Goal: Task Accomplishment & Management: Use online tool/utility

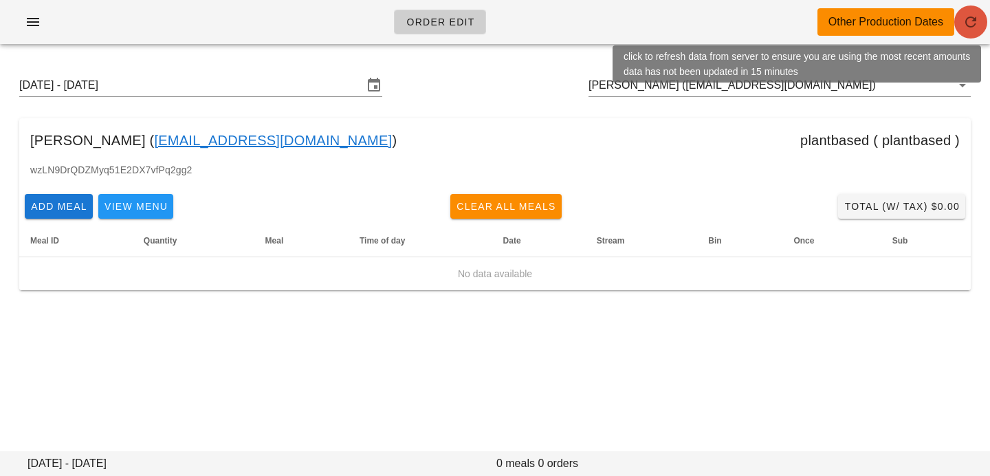
click at [970, 12] on button "button" at bounding box center [970, 22] width 33 height 33
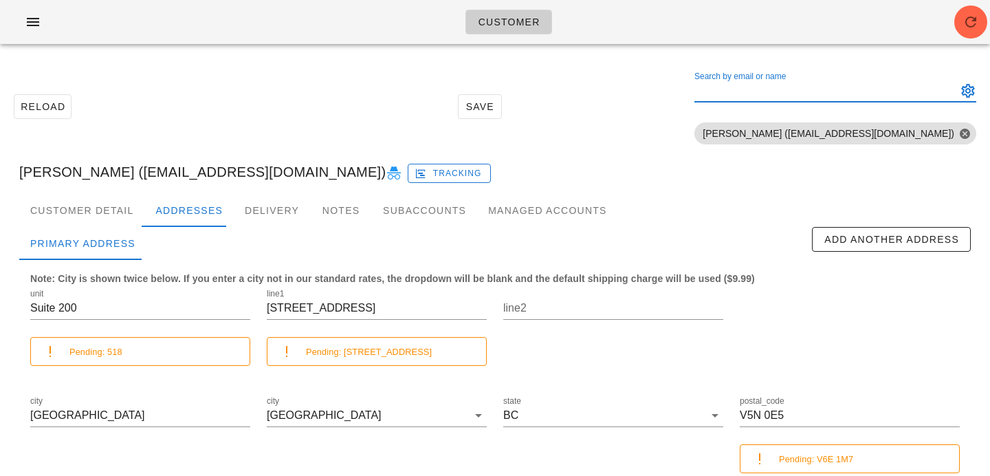
click at [811, 92] on input "Search by email or name" at bounding box center [824, 91] width 260 height 22
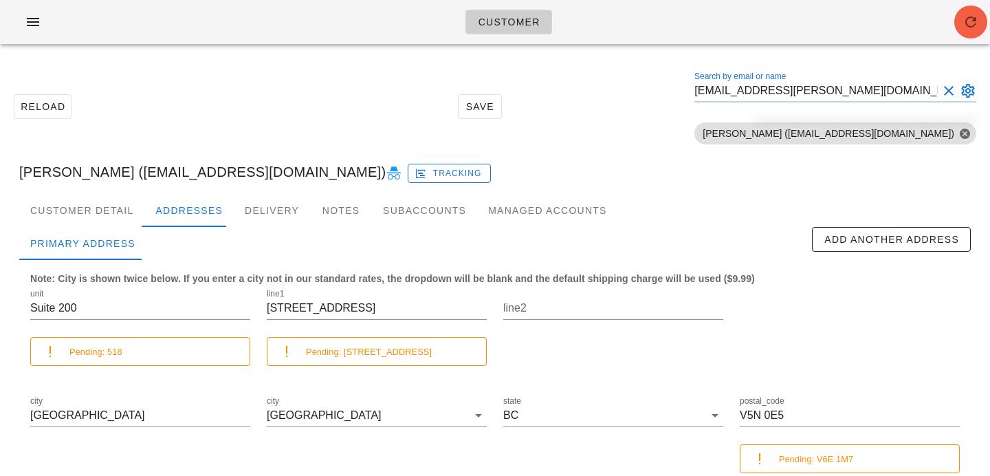
type input "[EMAIL_ADDRESS][PERSON_NAME][DOMAIN_NAME]"
click at [964, 30] on icon "button" at bounding box center [971, 22] width 17 height 17
click at [807, 89] on div "Search by email or name" at bounding box center [824, 91] width 260 height 22
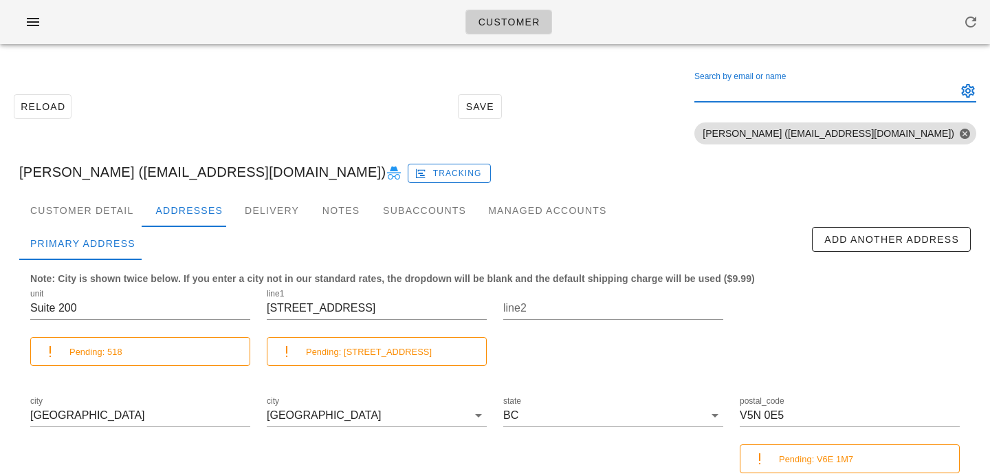
paste input "[EMAIL_ADDRESS][PERSON_NAME][DOMAIN_NAME]"
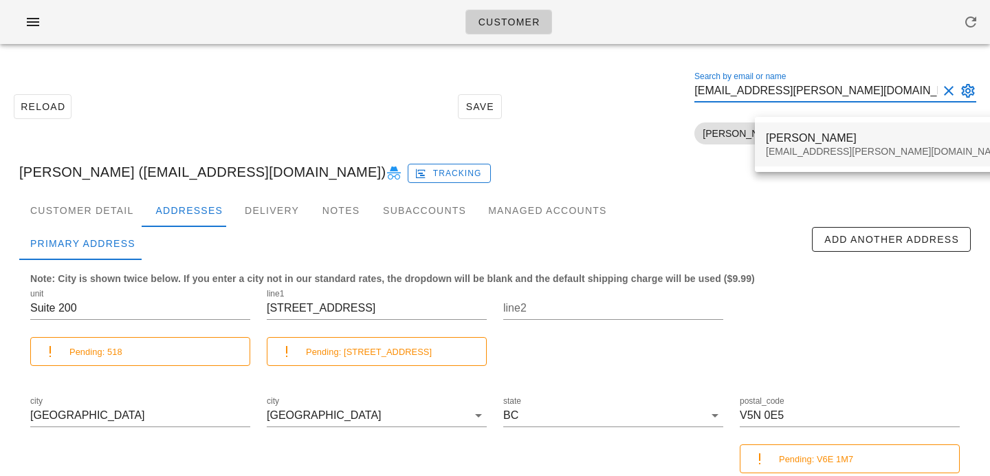
type input "[EMAIL_ADDRESS][PERSON_NAME][DOMAIN_NAME]"
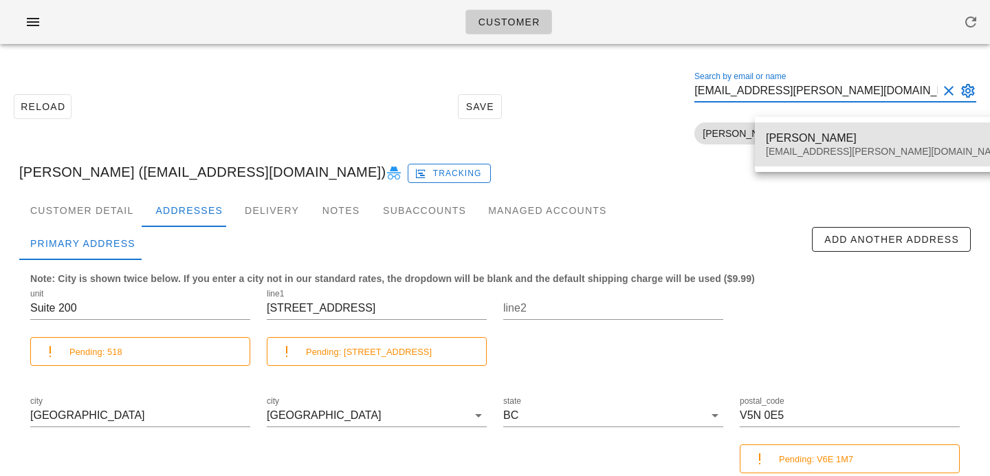
click at [777, 129] on div "Layne Hellrung lhellrung@cassels.com" at bounding box center [887, 144] width 242 height 43
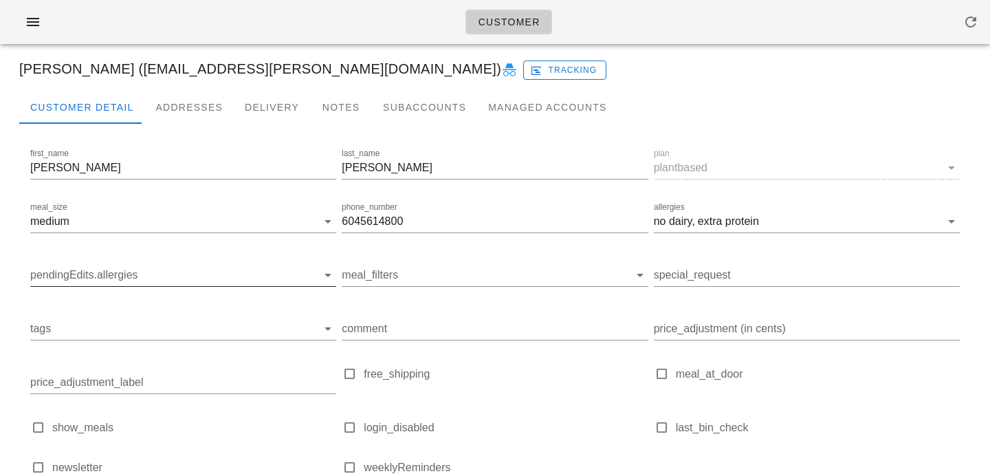
scroll to position [102, 0]
click at [177, 118] on div "Addresses" at bounding box center [188, 108] width 89 height 33
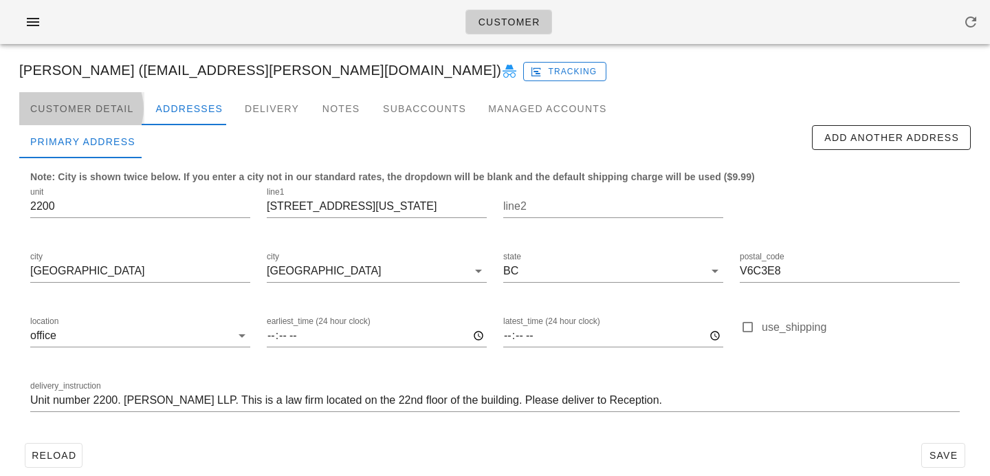
click at [121, 113] on div "Customer Detail" at bounding box center [81, 108] width 125 height 33
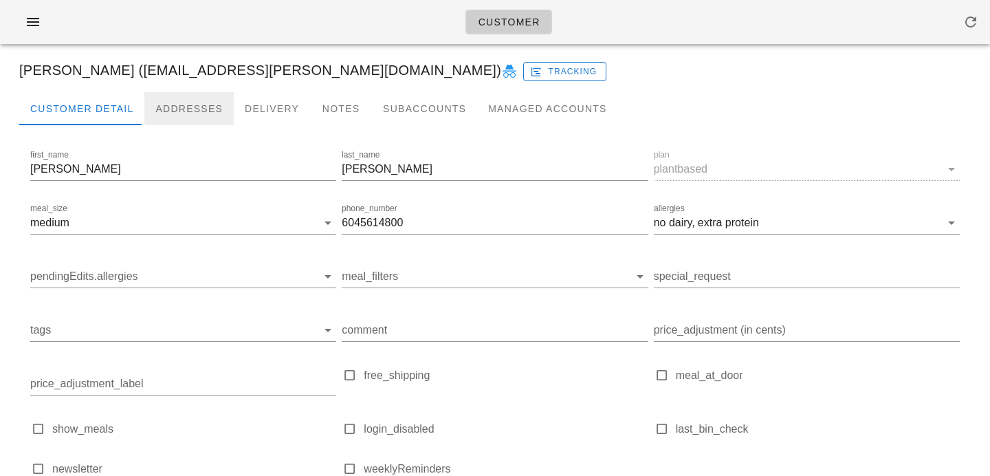
click at [206, 115] on div "Addresses" at bounding box center [188, 108] width 89 height 33
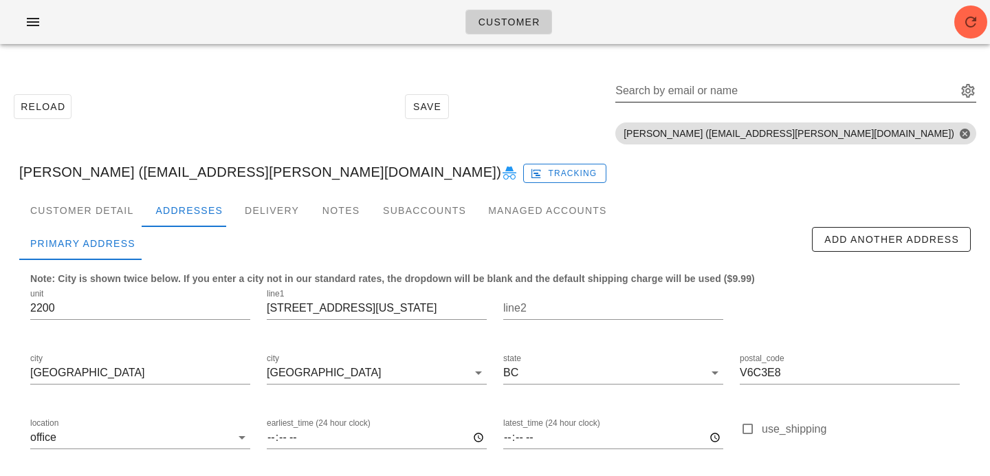
click at [864, 77] on div "Search by email or name" at bounding box center [795, 94] width 361 height 45
click at [858, 96] on input "Search by email or name" at bounding box center [784, 91] width 339 height 22
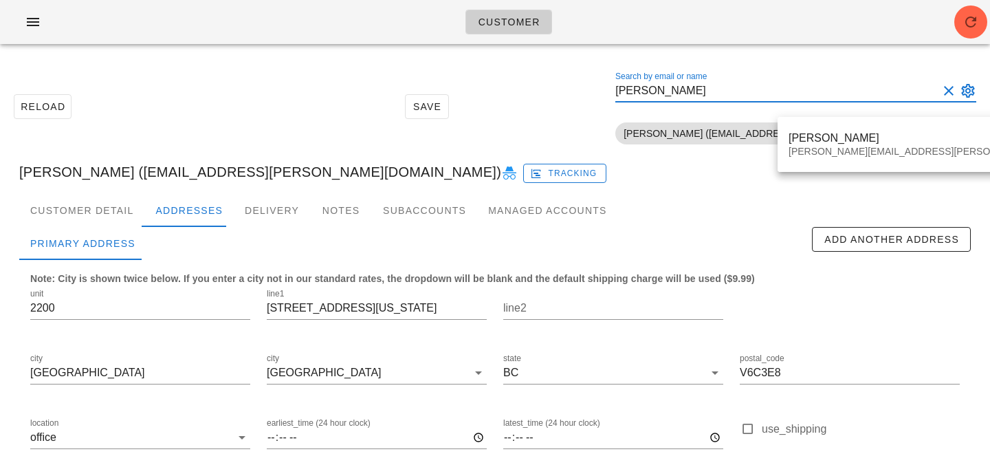
type input "pepe orozco"
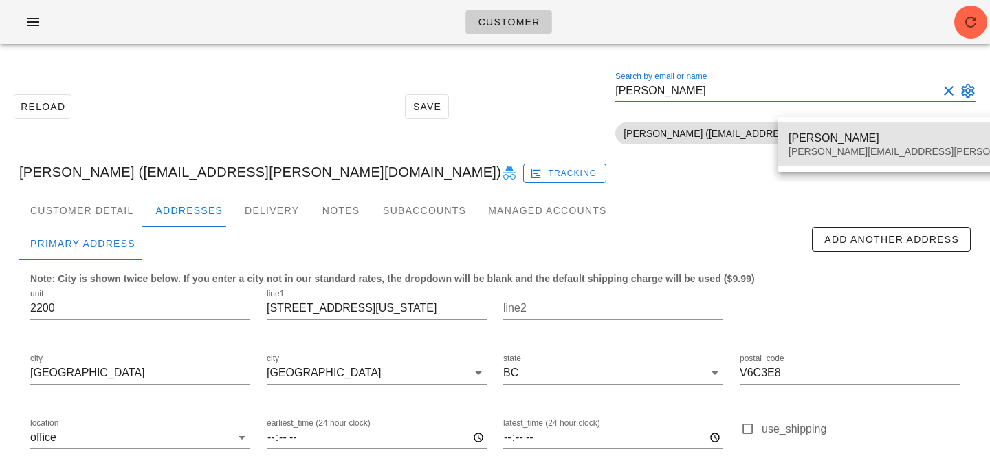
click at [889, 155] on div "orozco.pepe@gmail.com" at bounding box center [950, 152] width 322 height 12
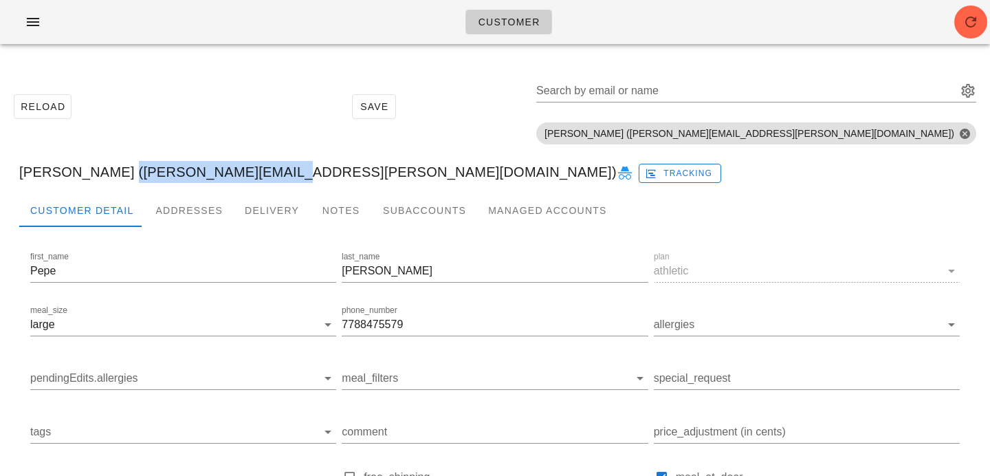
drag, startPoint x: 111, startPoint y: 174, endPoint x: 261, endPoint y: 174, distance: 149.9
click at [262, 175] on div "Pepe Orozco (orozco.pepe@gmail.com) Tracking" at bounding box center [495, 172] width 974 height 44
copy div "orozco.pepe@gmail.com"
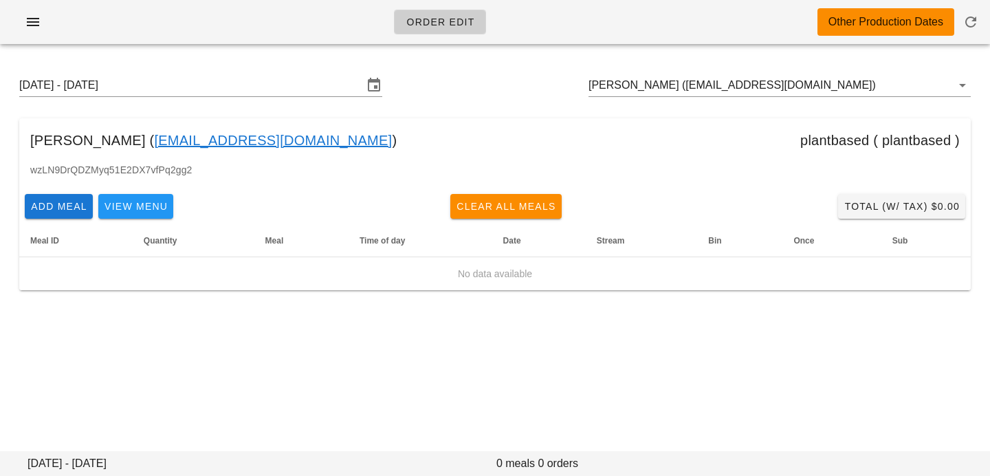
click at [714, 83] on input "[PERSON_NAME] ([EMAIL_ADDRESS][DOMAIN_NAME])" at bounding box center [761, 85] width 344 height 22
click at [531, 45] on div "Order Edit Other Production Dates Sunday August 31 - Saturday September 6 Brend…" at bounding box center [495, 238] width 990 height 476
click at [868, 89] on input "[PERSON_NAME] ([EMAIL_ADDRESS][DOMAIN_NAME])" at bounding box center [761, 85] width 344 height 22
click at [838, 83] on input "[PERSON_NAME] ([EMAIL_ADDRESS][DOMAIN_NAME])" at bounding box center [761, 85] width 344 height 22
click at [824, 85] on input "Brenda Schedel (brendaschedel@gmail.com)" at bounding box center [761, 85] width 344 height 22
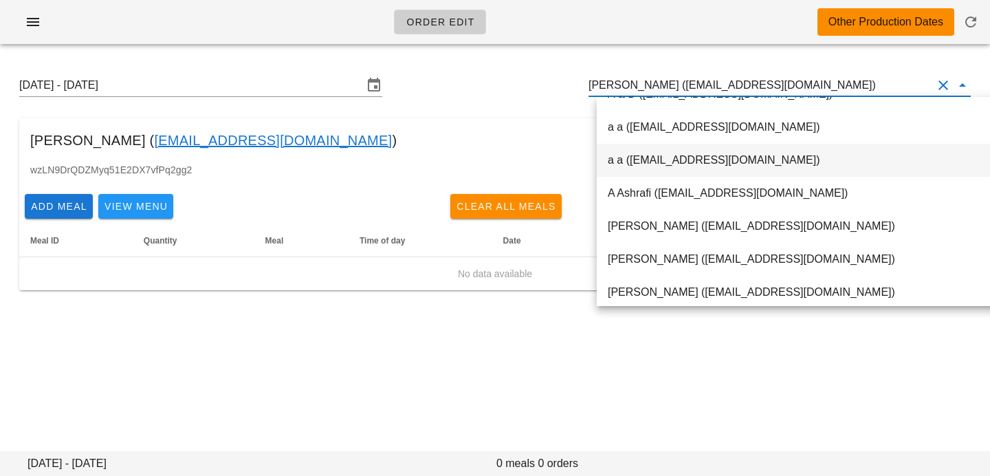
scroll to position [34, 0]
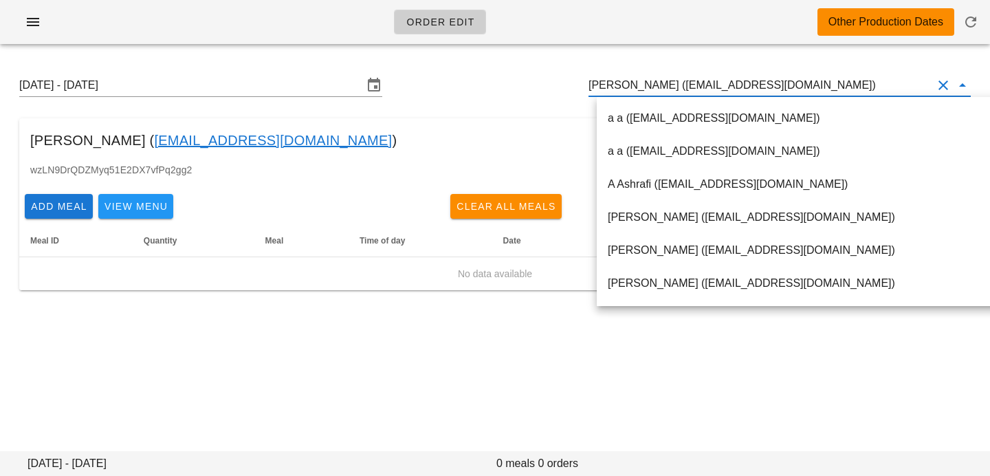
click at [943, 85] on button "Clear Customer" at bounding box center [943, 85] width 17 height 17
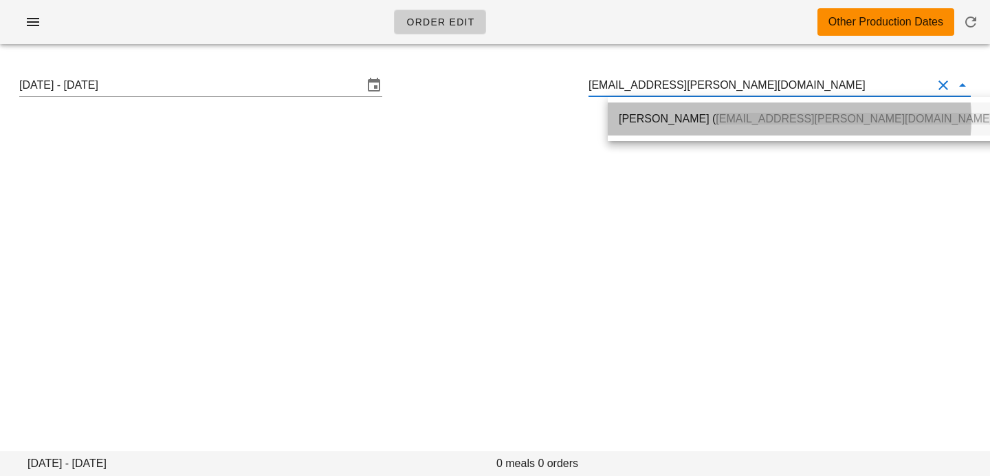
click at [831, 109] on div "Layne Hellrung ( lhellrung@cassels.com )" at bounding box center [807, 119] width 377 height 30
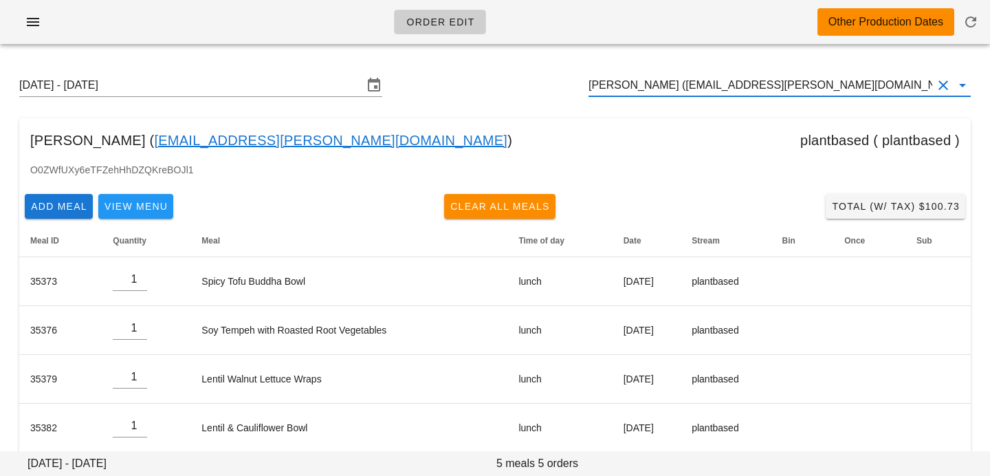
type input "[PERSON_NAME] ([EMAIL_ADDRESS][PERSON_NAME][DOMAIN_NAME])"
click at [248, 89] on input "Sunday August 31 - Saturday September 6" at bounding box center [191, 85] width 344 height 22
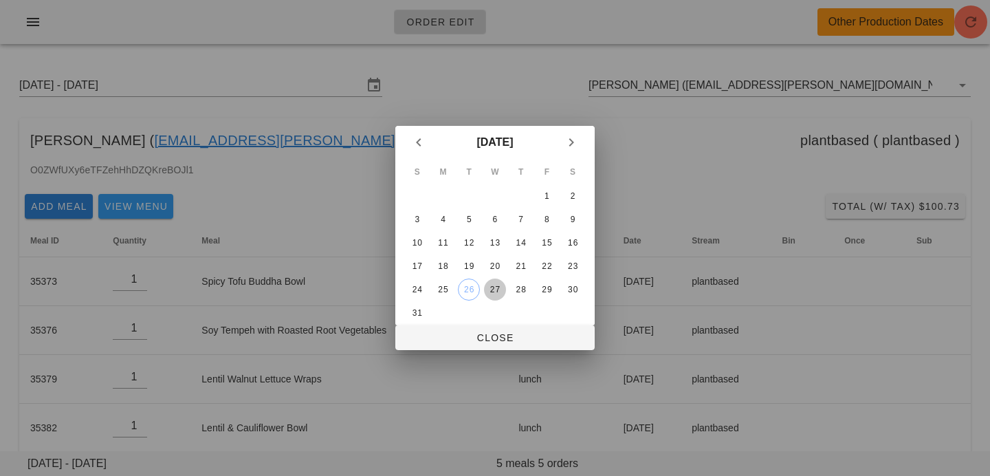
click at [501, 287] on div "27" at bounding box center [495, 290] width 22 height 10
click at [499, 332] on span "Close" at bounding box center [494, 337] width 177 height 11
type input "[DATE] - [DATE]"
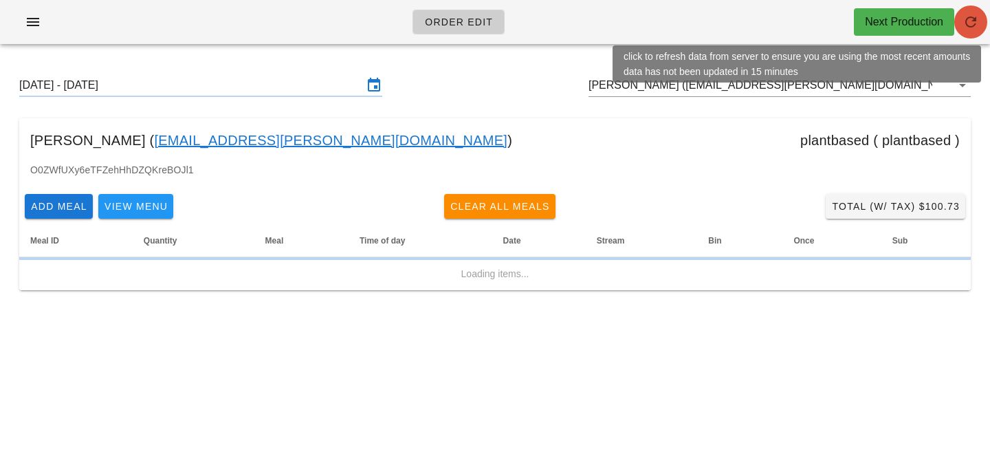
click at [967, 28] on icon "button" at bounding box center [971, 22] width 17 height 17
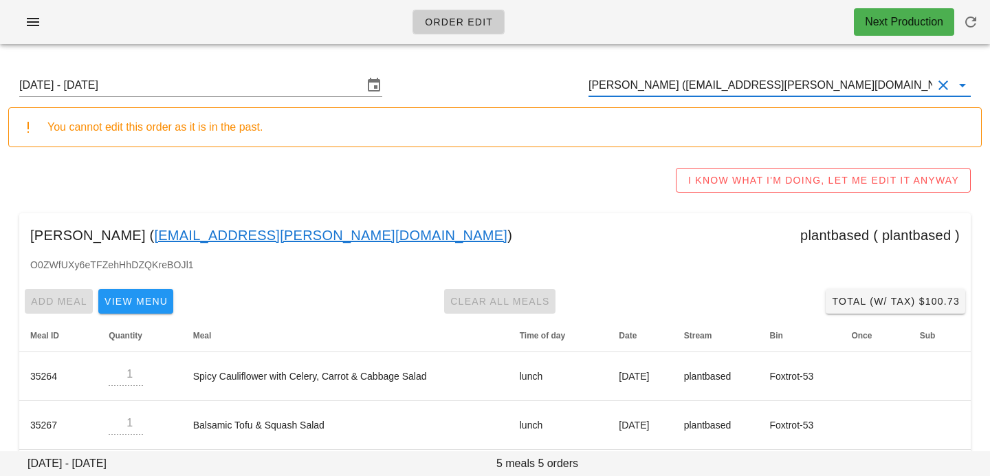
click at [833, 83] on input "[PERSON_NAME] ([EMAIL_ADDRESS][PERSON_NAME][DOMAIN_NAME])" at bounding box center [761, 85] width 344 height 22
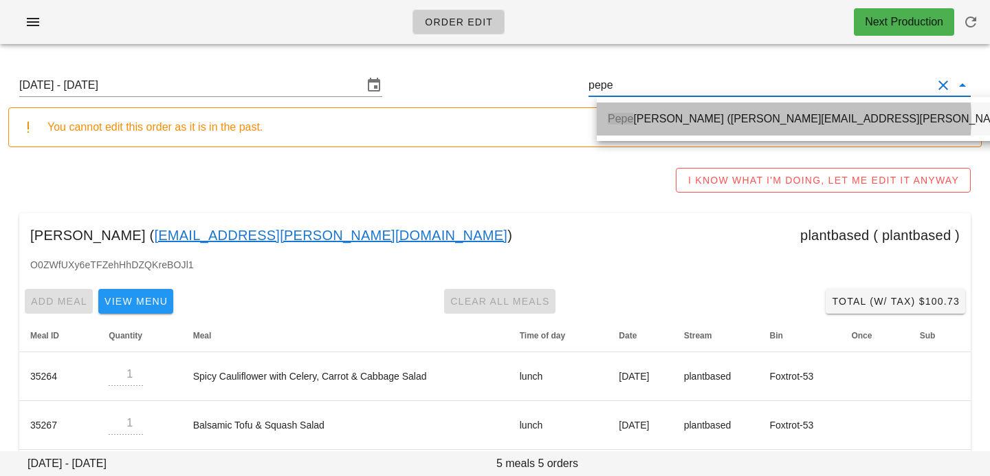
click at [833, 122] on div "Pepe Orozco (orozco.pepe@gmail.com)" at bounding box center [855, 118] width 494 height 13
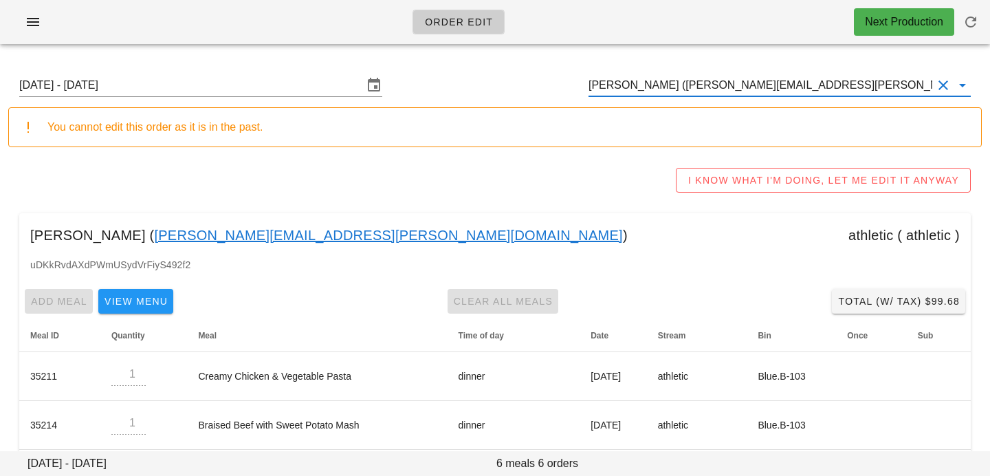
drag, startPoint x: 822, startPoint y: 87, endPoint x: 582, endPoint y: 81, distance: 240.1
click at [582, 82] on div "Sunday August 24 - Saturday August 30 Pepe Orozco (orozco.pepe@gmail.com)" at bounding box center [495, 85] width 974 height 44
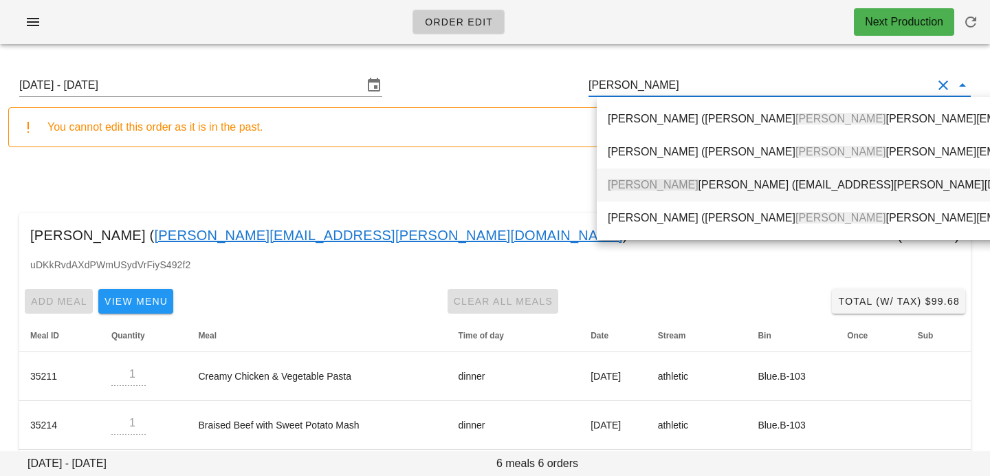
click at [679, 184] on div "Layne Hellrung (lhellrung@cassels.com)" at bounding box center [887, 184] width 559 height 13
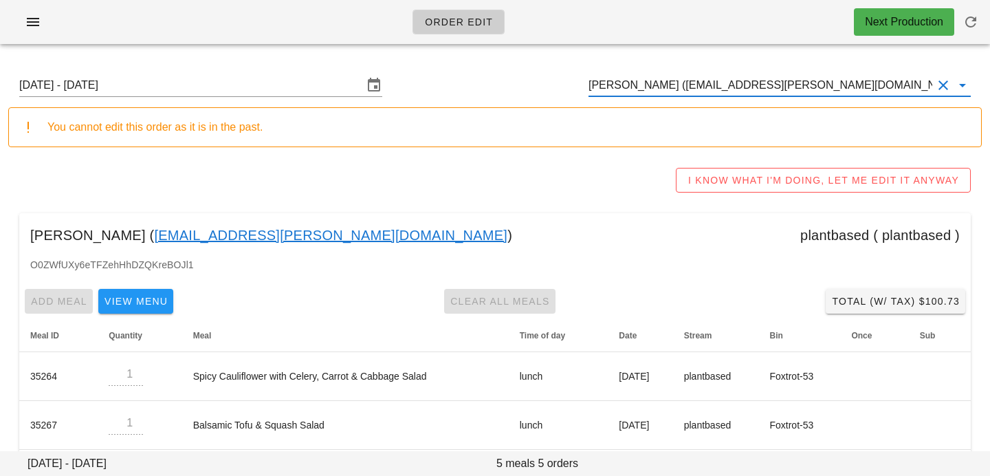
scroll to position [161, 0]
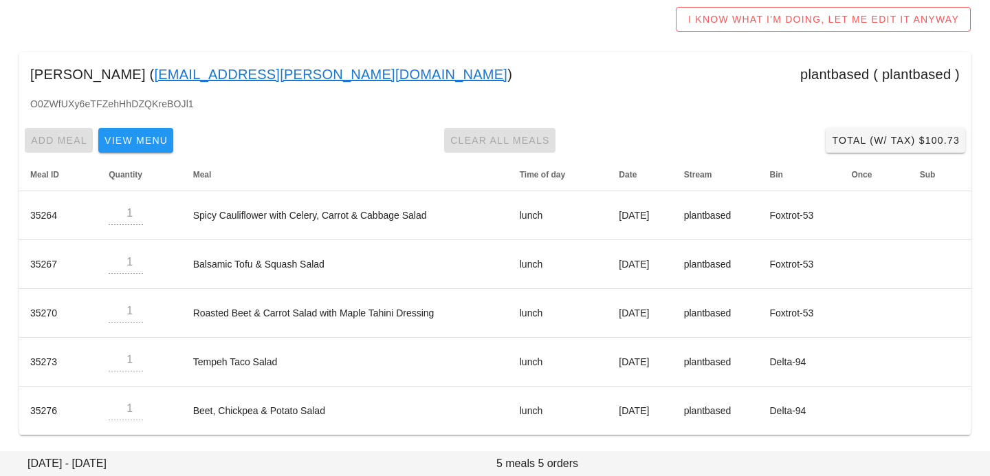
type input "[PERSON_NAME] ([EMAIL_ADDRESS][PERSON_NAME][DOMAIN_NAME])"
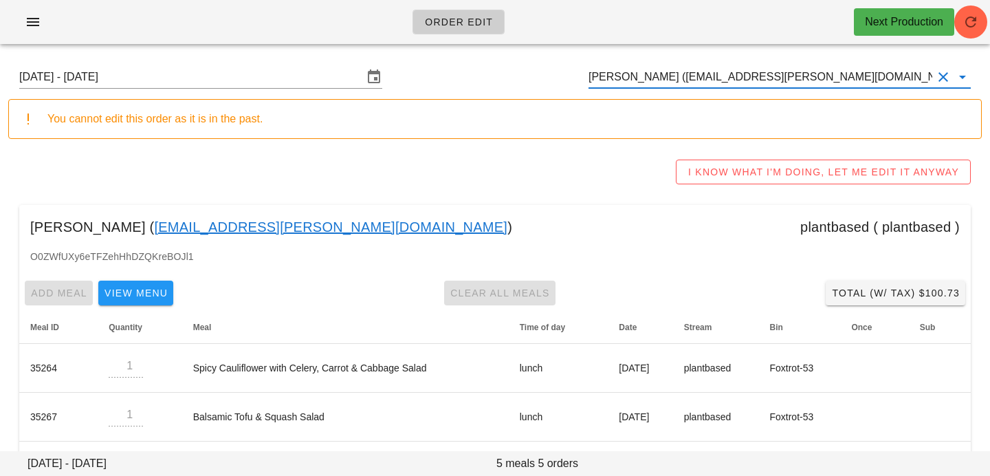
scroll to position [0, 0]
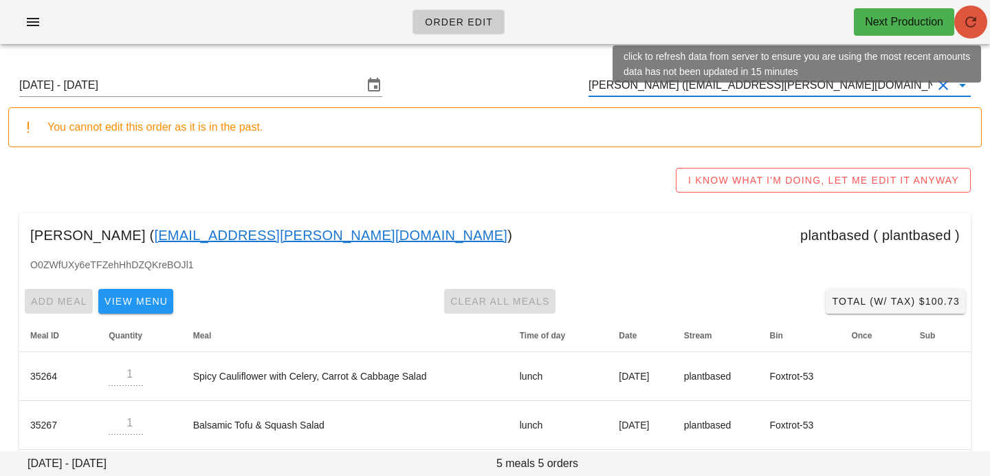
click at [978, 10] on button "button" at bounding box center [970, 22] width 33 height 33
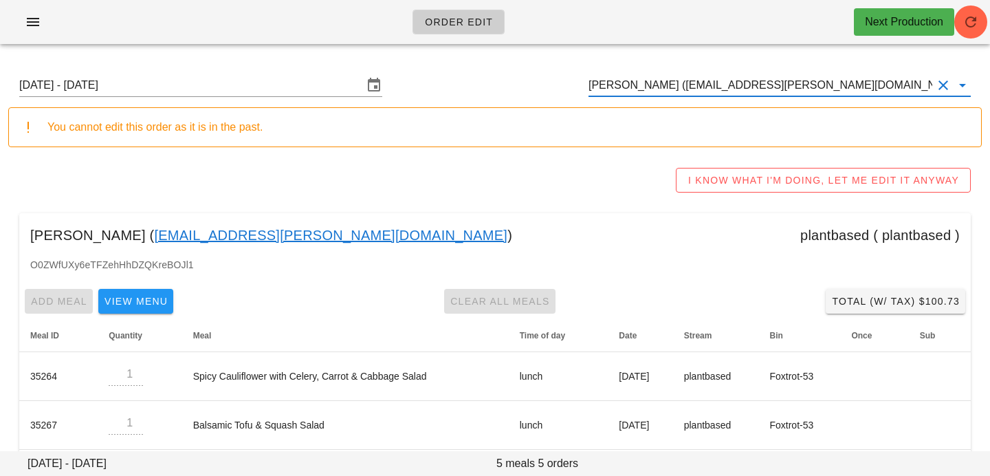
click at [790, 79] on input "[PERSON_NAME] ([EMAIL_ADDRESS][PERSON_NAME][DOMAIN_NAME])" at bounding box center [761, 85] width 344 height 22
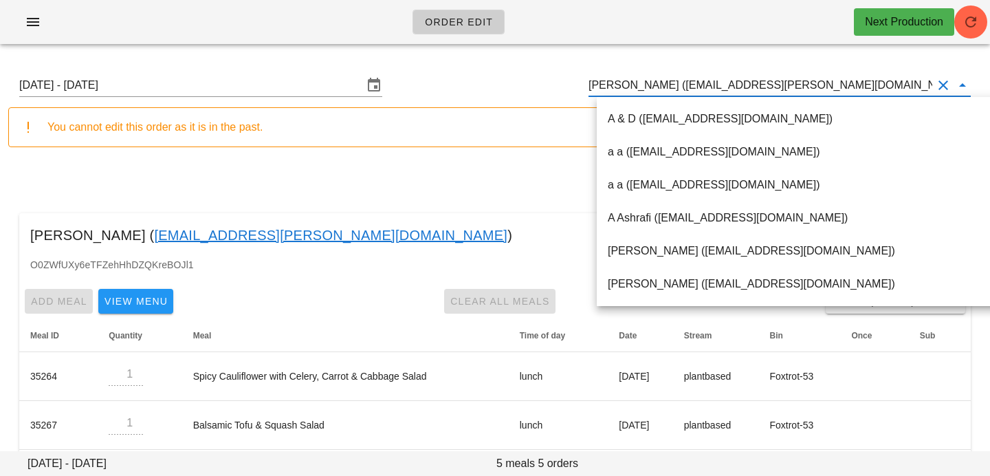
paste input "[PERSON_NAME][EMAIL_ADDRESS][DOMAIN_NAME]"
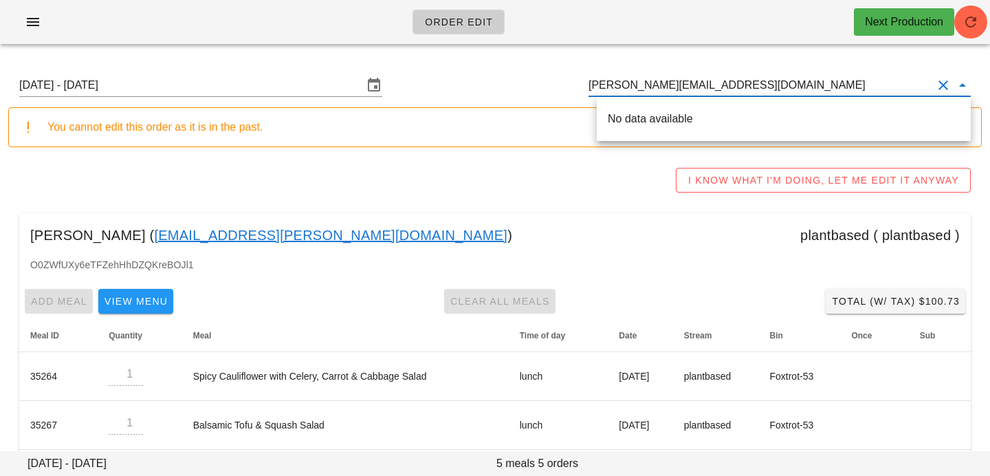
click at [607, 82] on input "[PERSON_NAME][EMAIL_ADDRESS][DOMAIN_NAME]" at bounding box center [761, 85] width 344 height 22
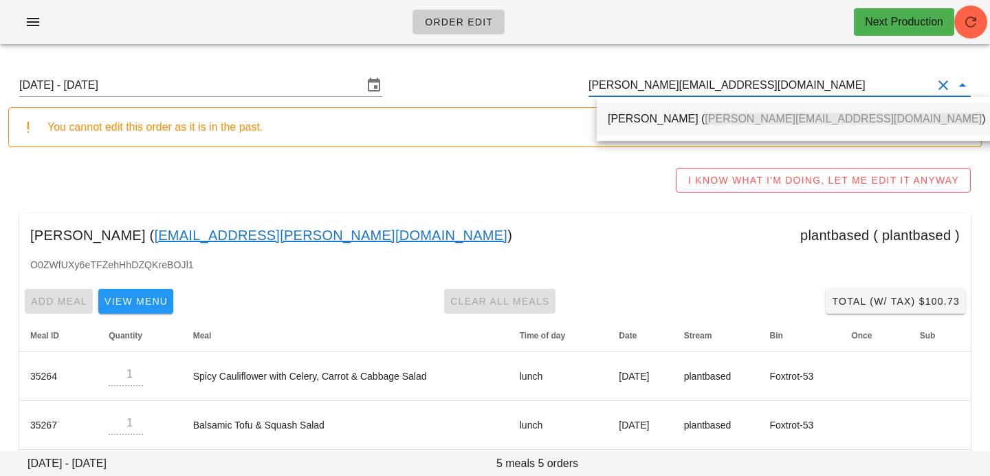
click at [628, 120] on div "[PERSON_NAME] ( [PERSON_NAME][EMAIL_ADDRESS][DOMAIN_NAME] )" at bounding box center [796, 118] width 377 height 13
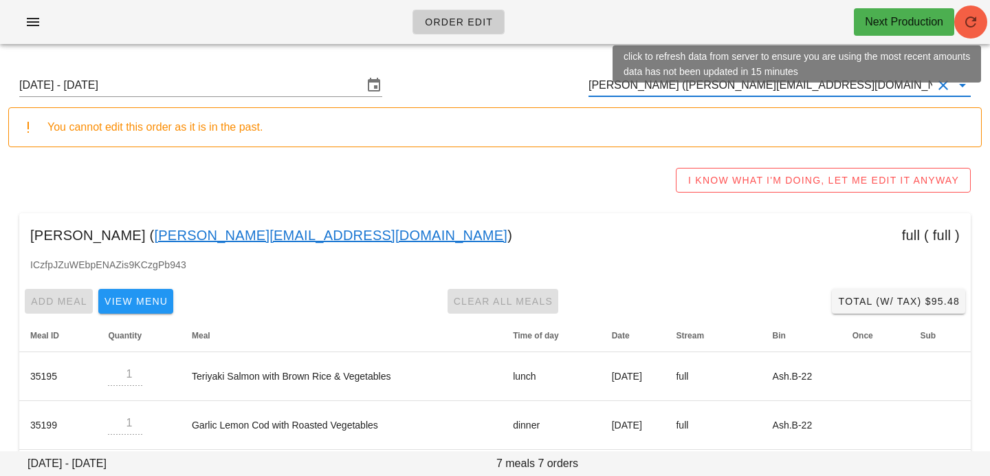
type input "[PERSON_NAME] ([PERSON_NAME][EMAIL_ADDRESS][DOMAIN_NAME])"
click at [981, 24] on span "button" at bounding box center [970, 22] width 33 height 17
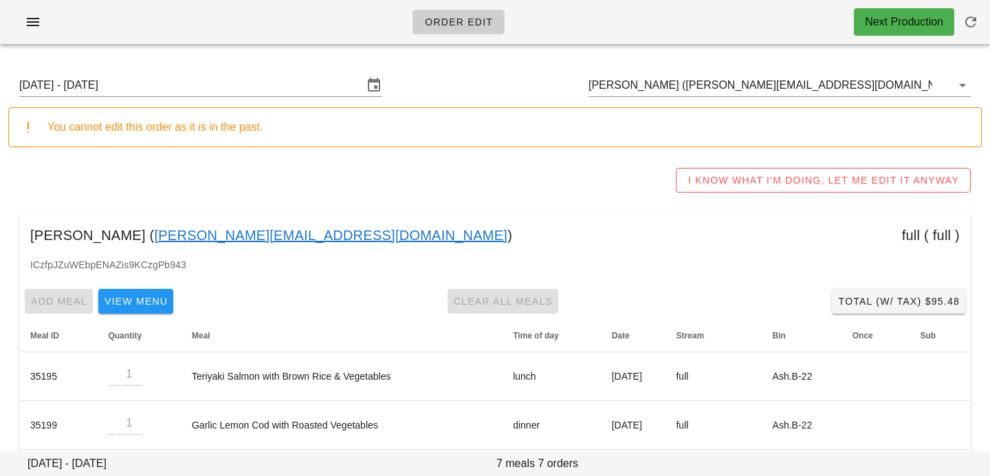
click at [293, 84] on input "[DATE] - [DATE]" at bounding box center [191, 85] width 344 height 22
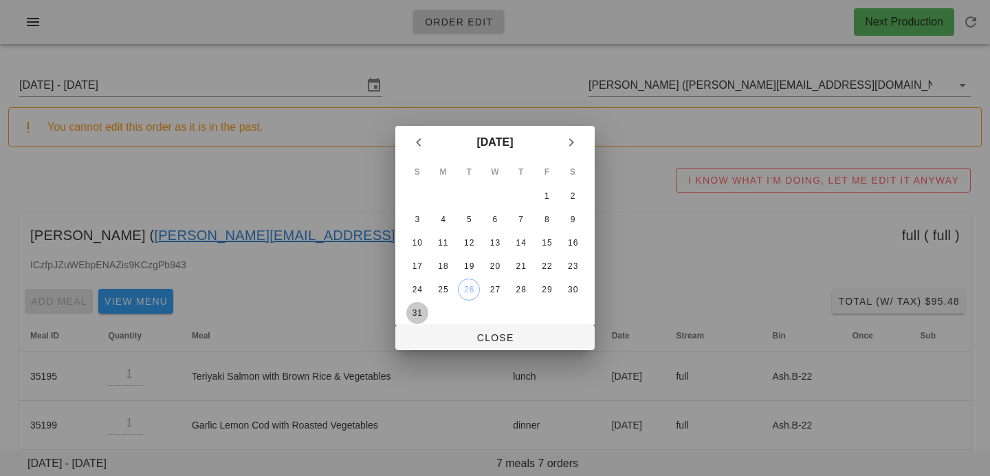
click at [417, 309] on div "31" at bounding box center [417, 313] width 22 height 10
click at [440, 336] on span "Close" at bounding box center [494, 337] width 177 height 11
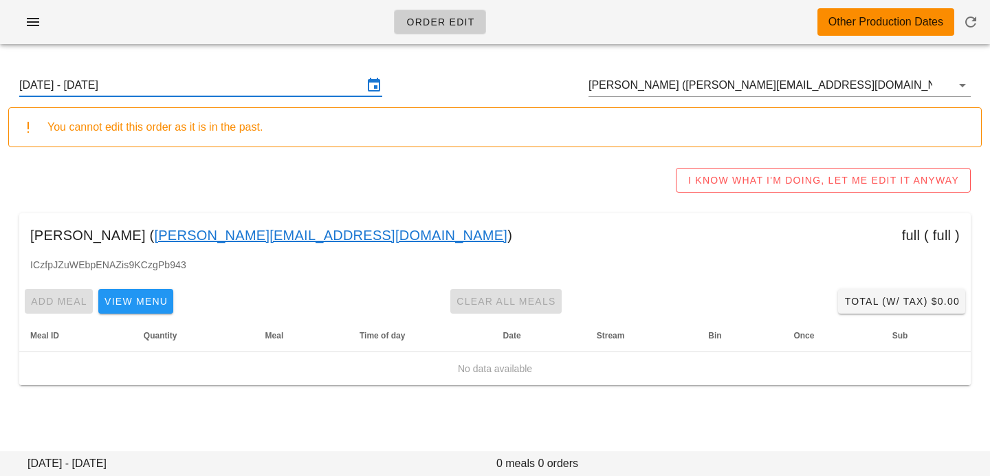
click at [312, 86] on input "[DATE] - [DATE]" at bounding box center [191, 85] width 344 height 22
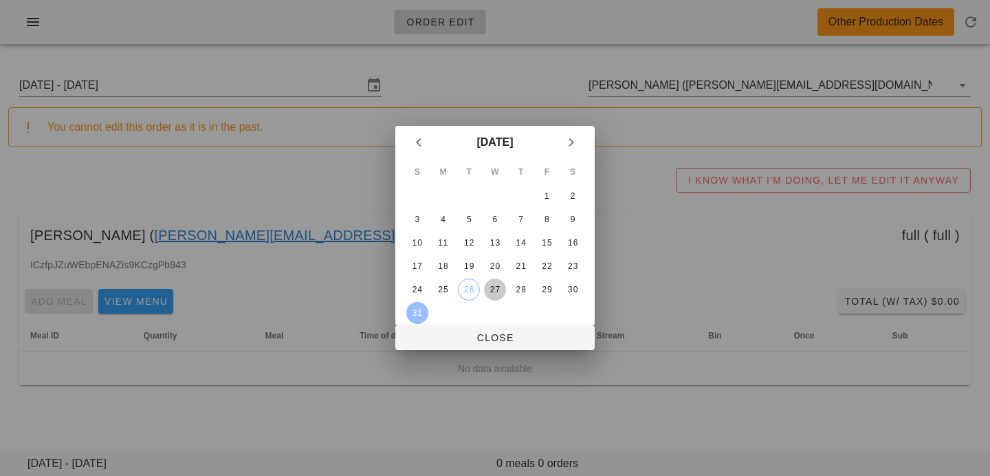
click at [492, 290] on div "27" at bounding box center [495, 290] width 22 height 10
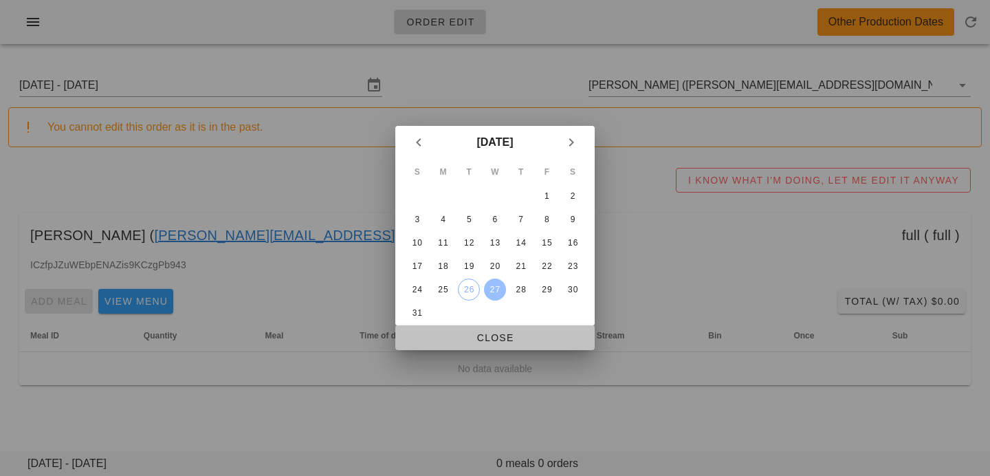
click at [499, 338] on span "Close" at bounding box center [494, 337] width 177 height 11
type input "[DATE] - [DATE]"
